Goal: Navigation & Orientation: Find specific page/section

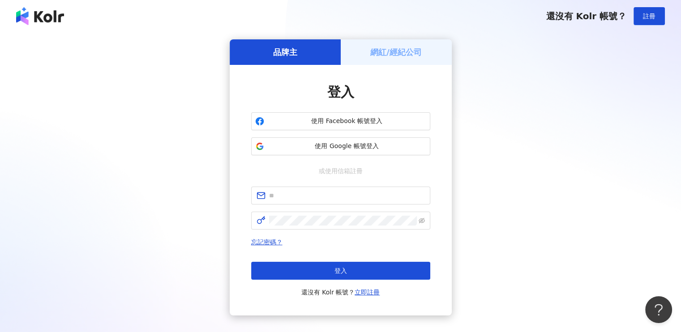
click at [397, 53] on h5 "網紅/經紀公司" at bounding box center [395, 52] width 51 height 11
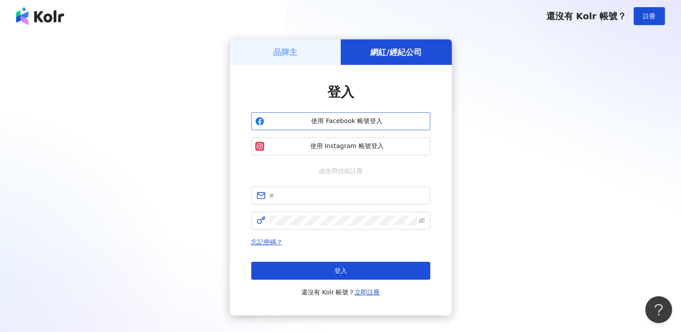
click at [342, 123] on span "使用 Facebook 帳號登入" at bounding box center [347, 121] width 159 height 9
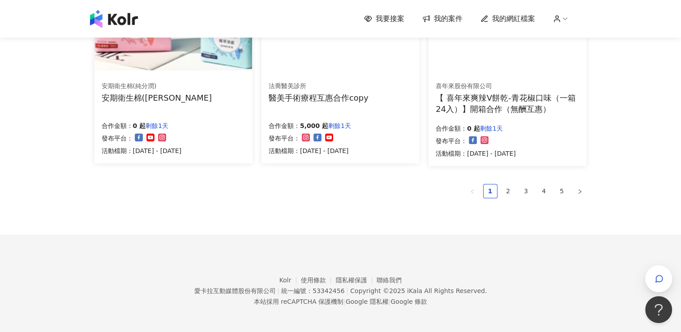
scroll to position [627, 0]
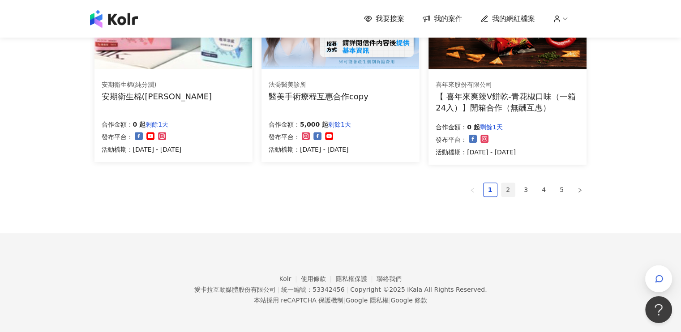
click at [506, 189] on link "2" at bounding box center [508, 189] width 13 height 13
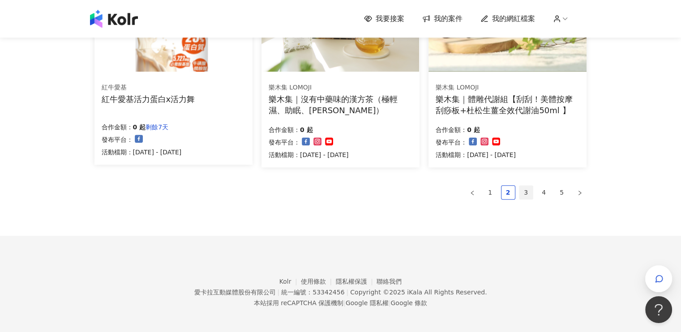
click at [525, 189] on link "3" at bounding box center [525, 192] width 13 height 13
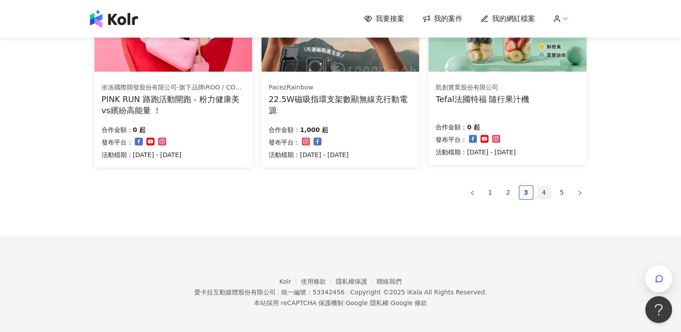
click at [547, 195] on link "4" at bounding box center [543, 192] width 13 height 13
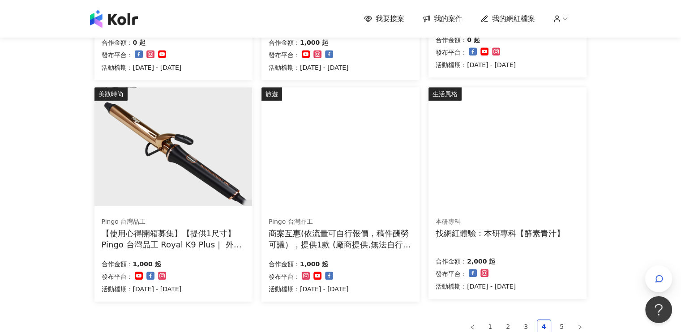
scroll to position [629, 0]
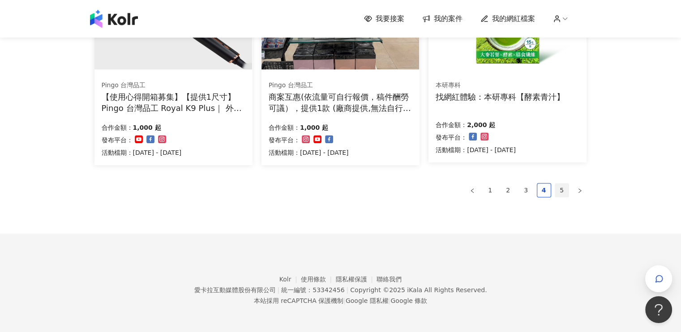
click at [564, 194] on link "5" at bounding box center [561, 190] width 13 height 13
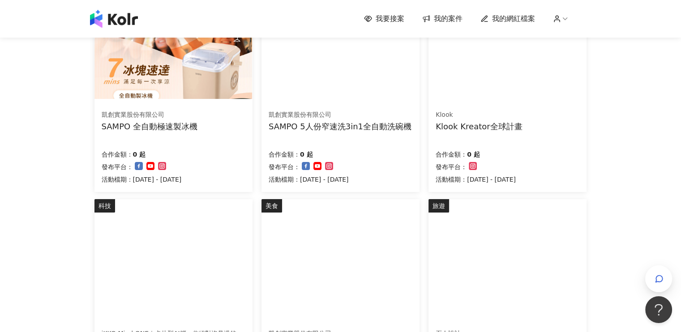
scroll to position [221, 0]
